Goal: Task Accomplishment & Management: Complete application form

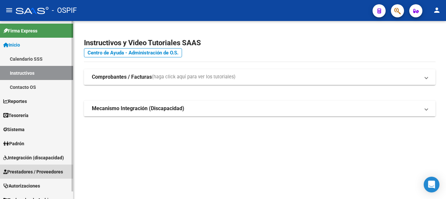
click at [33, 173] on span "Prestadores / Proveedores" at bounding box center [33, 171] width 60 height 7
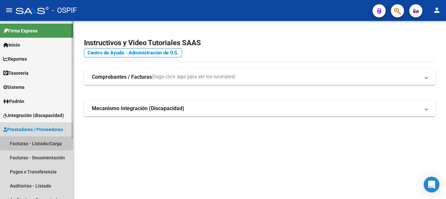
click at [38, 141] on link "Facturas - Listado/Carga" at bounding box center [36, 143] width 73 height 14
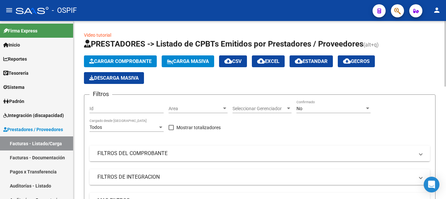
click at [134, 61] on span "Cargar Comprobante" at bounding box center [120, 61] width 62 height 6
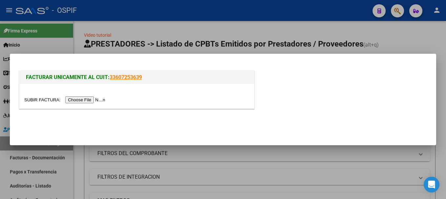
click at [96, 99] on input "file" at bounding box center [65, 99] width 83 height 7
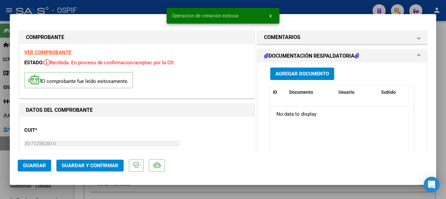
click at [55, 53] on strong "VER COMPROBANTE" at bounding box center [47, 52] width 47 height 6
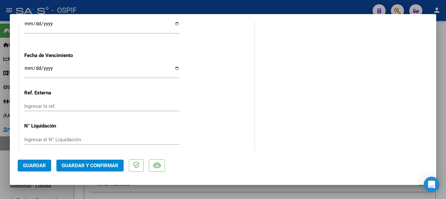
scroll to position [431, 0]
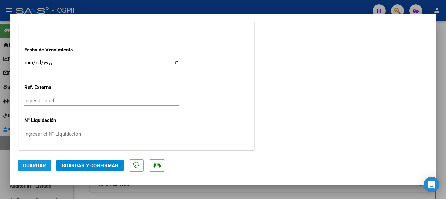
drag, startPoint x: 27, startPoint y: 166, endPoint x: 206, endPoint y: 168, distance: 178.3
click at [29, 166] on span "Guardar" at bounding box center [34, 166] width 23 height 6
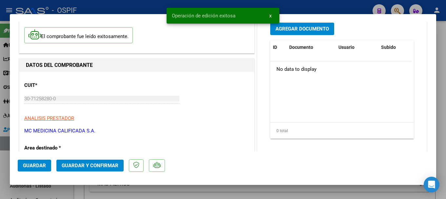
scroll to position [5, 0]
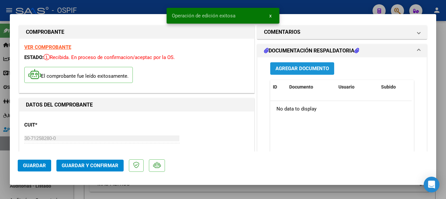
click at [316, 69] on span "Agregar Documento" at bounding box center [301, 69] width 53 height 6
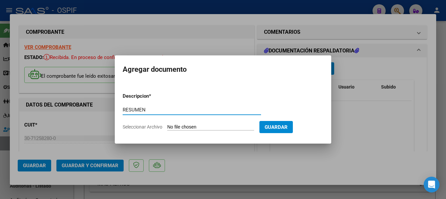
type input "RESUMEN"
click at [223, 126] on input "Seleccionar Archivo" at bounding box center [210, 127] width 87 height 6
type input "C:\fakepath\RESUMEN OSPIF [DATE].pdf"
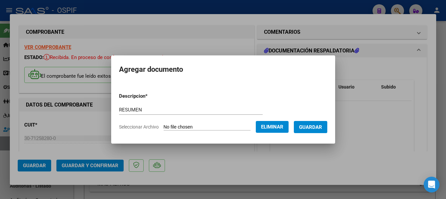
click at [317, 127] on span "Guardar" at bounding box center [310, 127] width 23 height 6
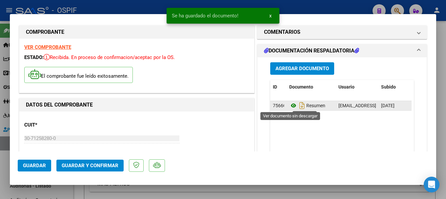
click at [290, 105] on icon at bounding box center [293, 106] width 9 height 8
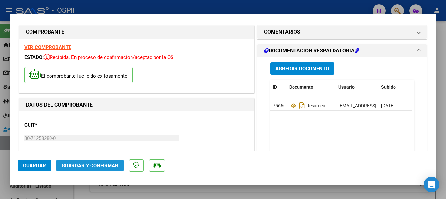
click at [99, 165] on span "Guardar y Confirmar" at bounding box center [90, 166] width 57 height 6
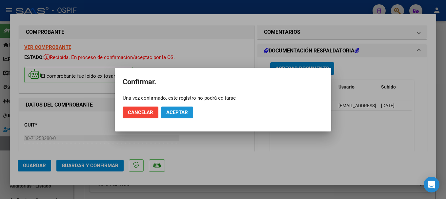
click at [173, 114] on span "Aceptar" at bounding box center [177, 112] width 22 height 6
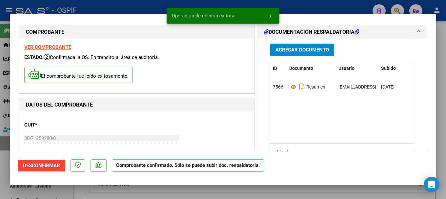
click at [125, 6] on div at bounding box center [223, 99] width 446 height 199
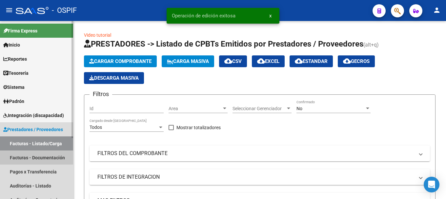
click at [33, 157] on link "Facturas - Documentación" at bounding box center [36, 157] width 73 height 14
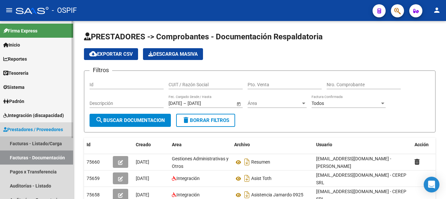
click at [48, 144] on link "Facturas - Listado/Carga" at bounding box center [36, 143] width 73 height 14
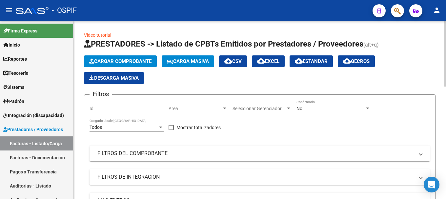
click at [127, 57] on button "Cargar Comprobante" at bounding box center [120, 61] width 73 height 12
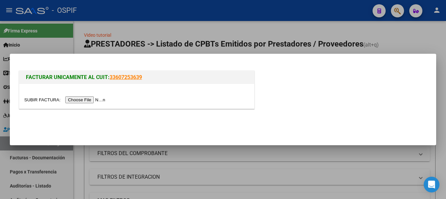
click at [86, 100] on input "file" at bounding box center [65, 99] width 83 height 7
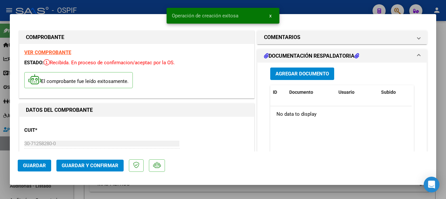
click at [50, 55] on strong "VER COMPROBANTE" at bounding box center [47, 52] width 47 height 6
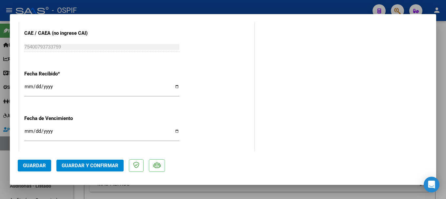
scroll to position [431, 0]
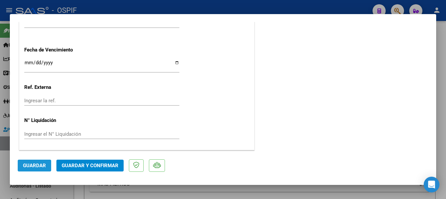
click at [37, 167] on span "Guardar" at bounding box center [34, 166] width 23 height 6
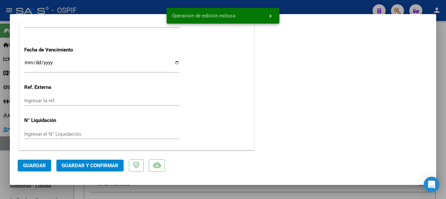
click at [95, 7] on div at bounding box center [223, 99] width 446 height 199
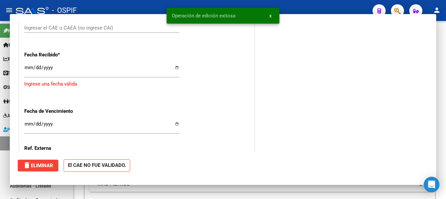
scroll to position [0, 0]
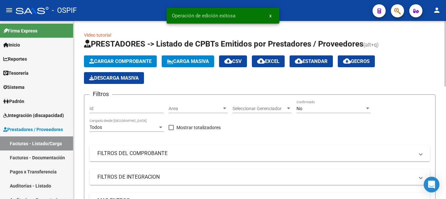
click at [114, 60] on span "Cargar Comprobante" at bounding box center [120, 61] width 62 height 6
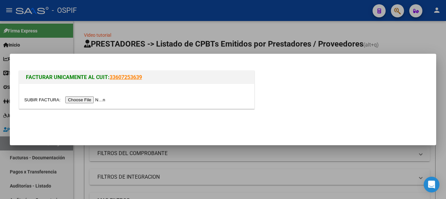
click at [81, 101] on input "file" at bounding box center [65, 99] width 83 height 7
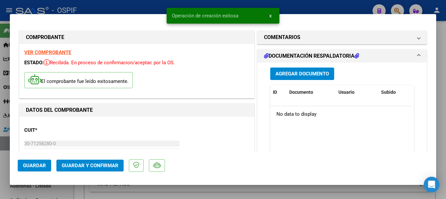
click at [54, 53] on strong "VER COMPROBANTE" at bounding box center [47, 52] width 47 height 6
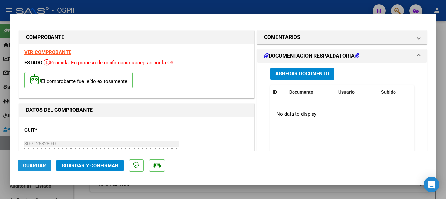
click at [32, 166] on span "Guardar" at bounding box center [34, 166] width 23 height 6
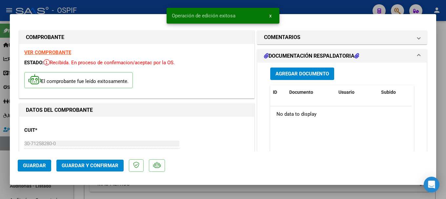
click at [132, 5] on div at bounding box center [223, 99] width 446 height 199
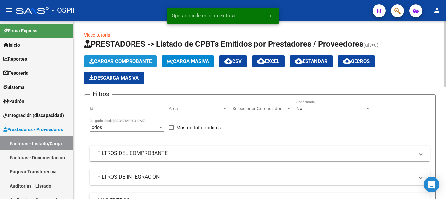
click at [105, 60] on span "Cargar Comprobante" at bounding box center [120, 61] width 62 height 6
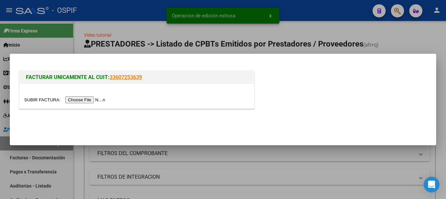
click at [83, 100] on input "file" at bounding box center [65, 99] width 83 height 7
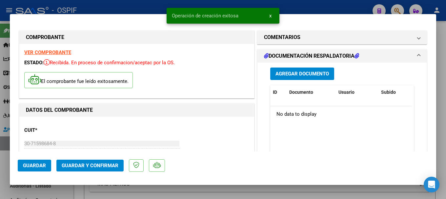
click at [58, 52] on strong "VER COMPROBANTE" at bounding box center [47, 52] width 47 height 6
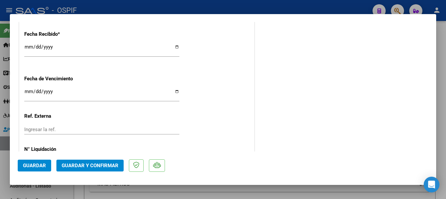
scroll to position [431, 0]
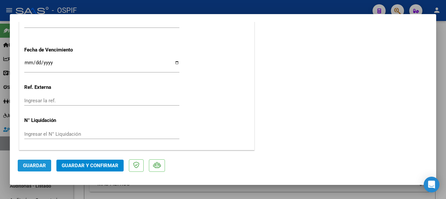
click at [43, 165] on span "Guardar" at bounding box center [34, 166] width 23 height 6
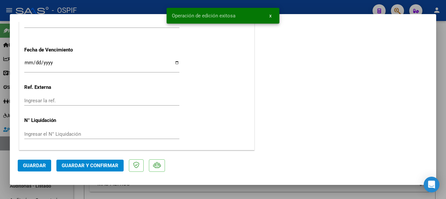
click at [153, 8] on div at bounding box center [223, 99] width 446 height 199
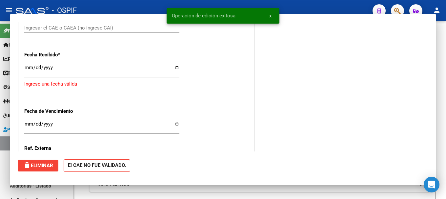
scroll to position [0, 0]
